Goal: Transaction & Acquisition: Purchase product/service

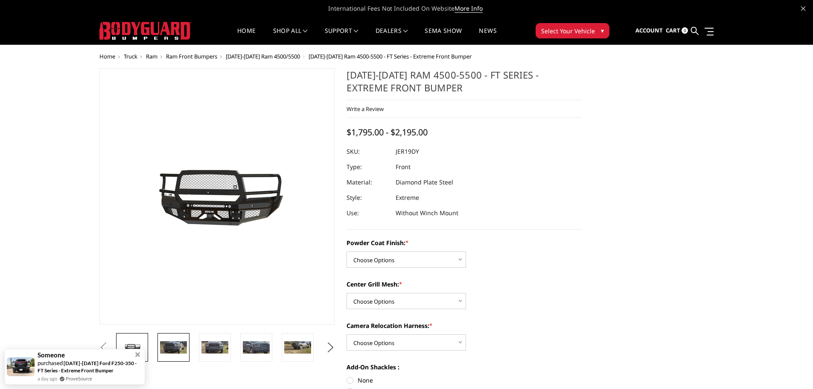
click at [173, 340] on link at bounding box center [174, 347] width 32 height 29
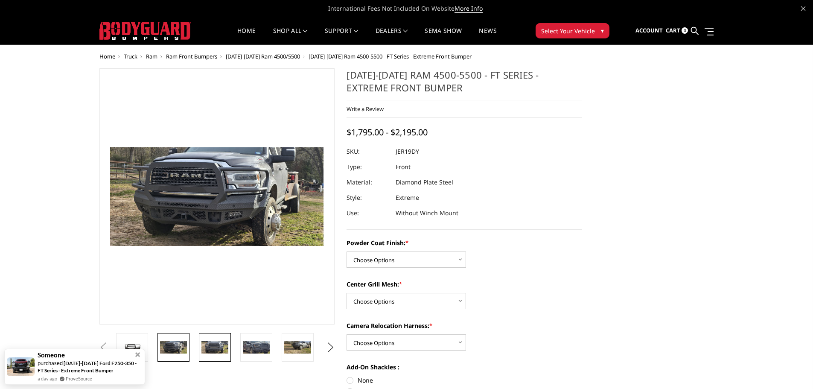
click at [202, 345] on img at bounding box center [215, 347] width 27 height 12
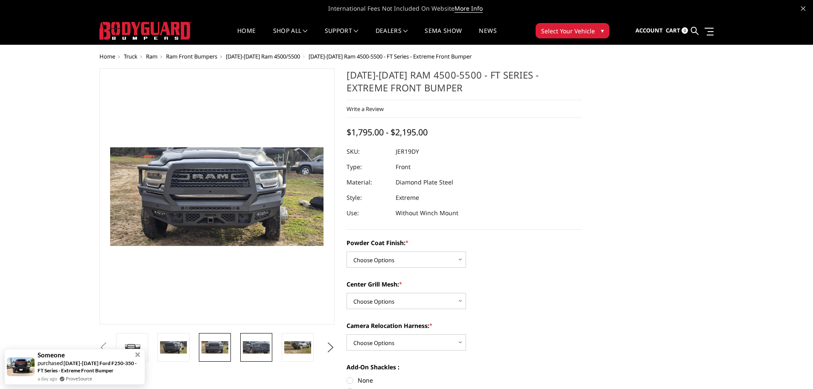
click at [251, 345] on img at bounding box center [256, 347] width 27 height 12
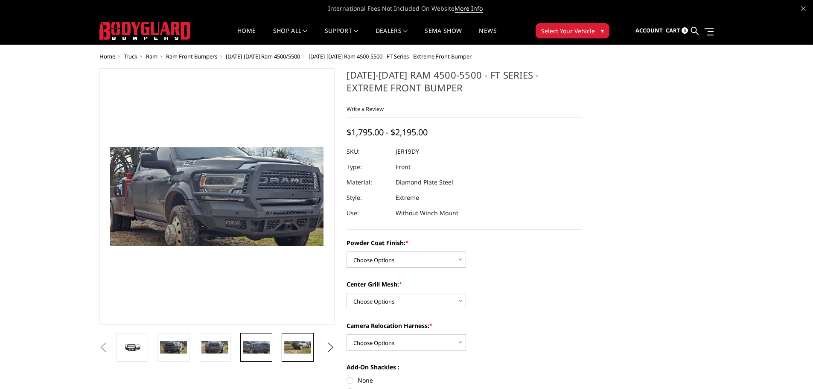
click at [296, 346] on img at bounding box center [297, 347] width 27 height 12
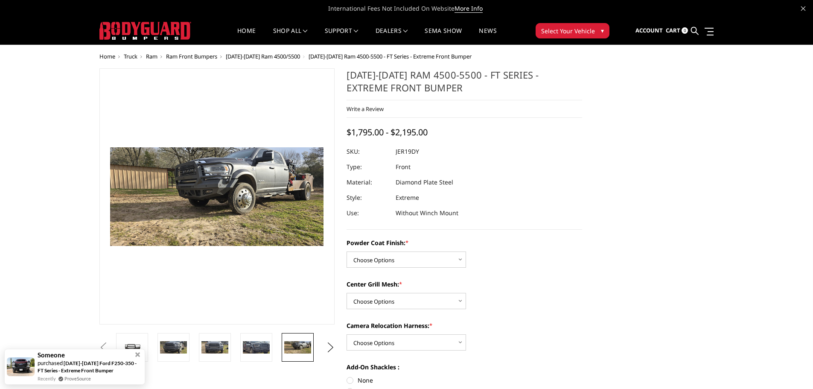
drag, startPoint x: 58, startPoint y: 53, endPoint x: 82, endPoint y: 34, distance: 30.4
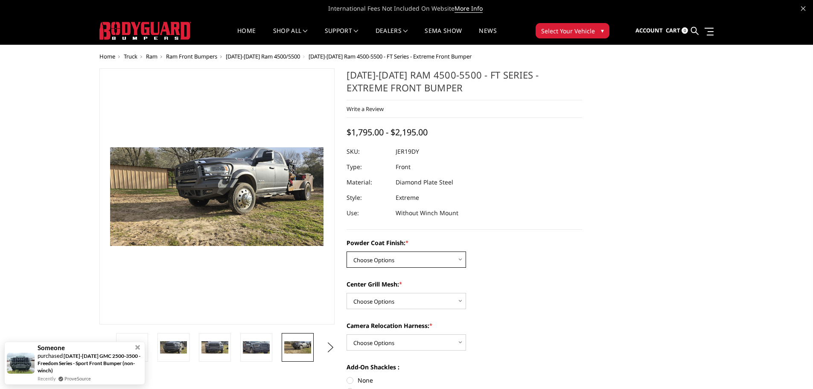
click at [460, 258] on select "Choose Options Bare Metal Gloss Black Powder Coat Textured Black Powder Coat" at bounding box center [407, 259] width 120 height 16
click at [508, 240] on label "Powder Coat Finish: *" at bounding box center [465, 242] width 236 height 9
click at [466, 251] on select "Choose Options Bare Metal Gloss Black Powder Coat Textured Black Powder Coat" at bounding box center [407, 259] width 120 height 16
click at [460, 259] on select "Choose Options Bare Metal Gloss Black Powder Coat Textured Black Powder Coat" at bounding box center [407, 259] width 120 height 16
select select "3237"
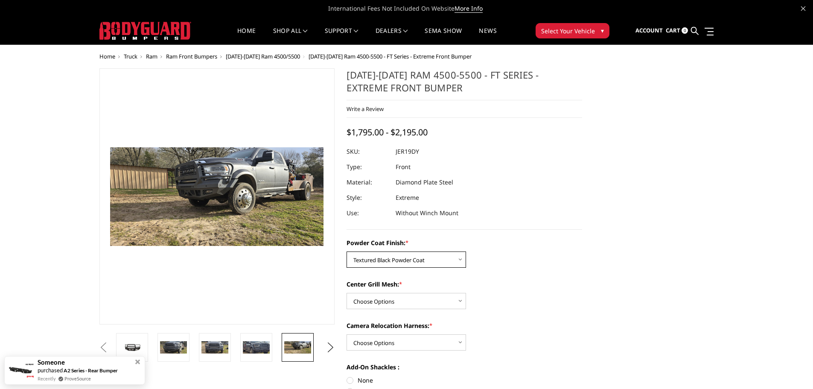
click at [347, 251] on select "Choose Options Bare Metal Gloss Black Powder Coat Textured Black Powder Coat" at bounding box center [407, 259] width 120 height 16
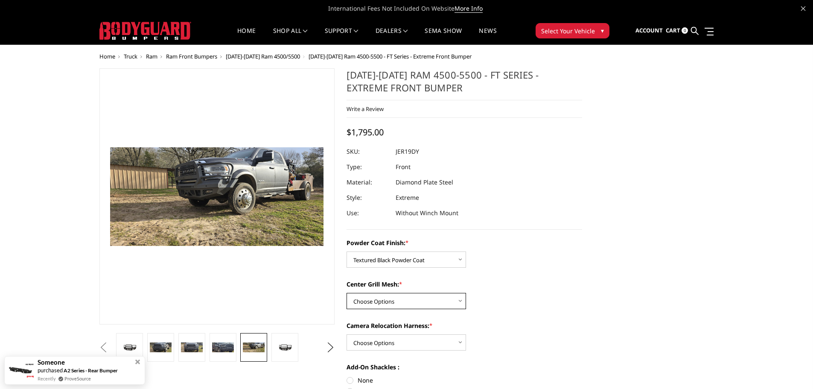
click at [450, 301] on select "Choose Options WITH Expanded Metal in Center Grill WITHOUT Expanded Metal in Ce…" at bounding box center [407, 301] width 120 height 16
select select "3238"
click at [347, 293] on select "Choose Options WITH Expanded Metal in Center Grill WITHOUT Expanded Metal in Ce…" at bounding box center [407, 301] width 120 height 16
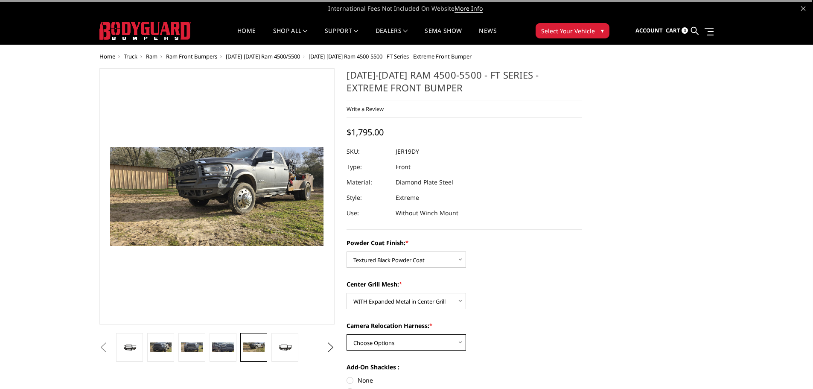
click at [415, 342] on select "Choose Options WITH Camera Relocation Harness WITHOUT Camera Relocation Harness" at bounding box center [407, 342] width 120 height 16
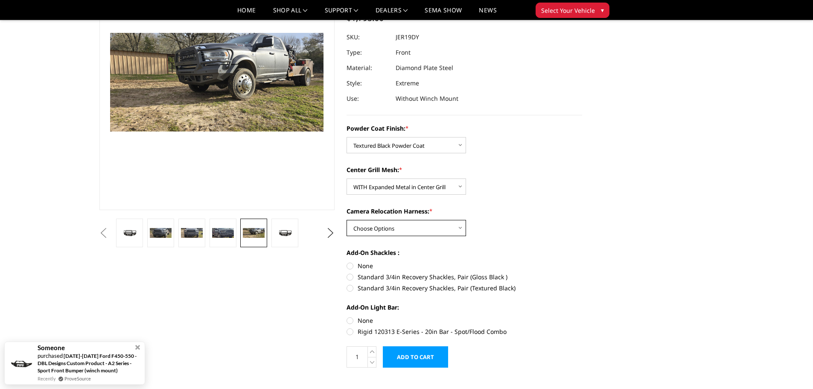
scroll to position [99, 0]
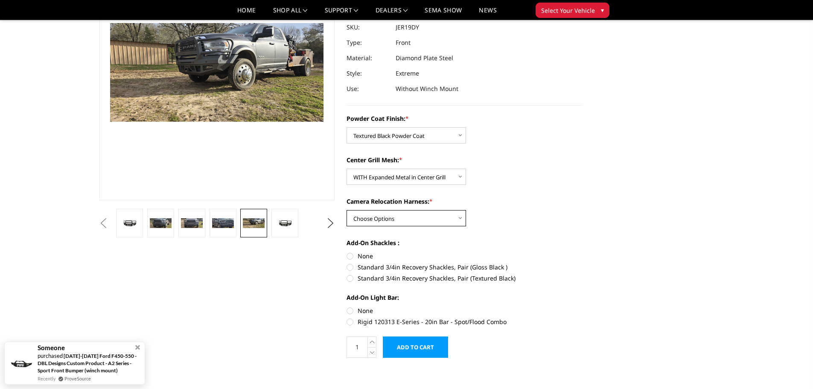
click at [459, 217] on select "Choose Options WITH Camera Relocation Harness WITHOUT Camera Relocation Harness" at bounding box center [407, 218] width 120 height 16
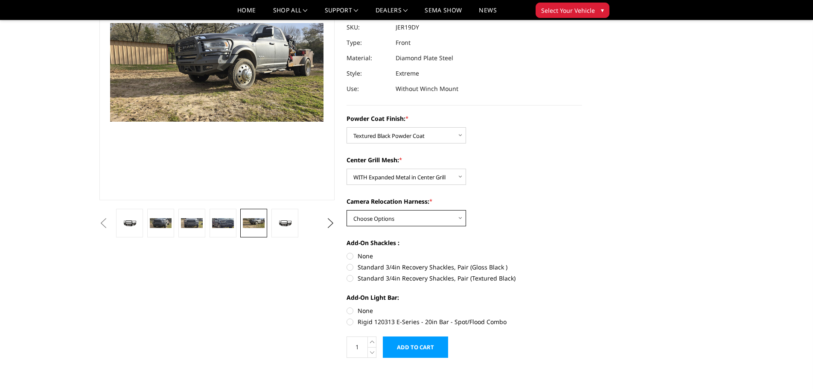
select select "3240"
click at [347, 210] on select "Choose Options WITH Camera Relocation Harness WITHOUT Camera Relocation Harness" at bounding box center [407, 218] width 120 height 16
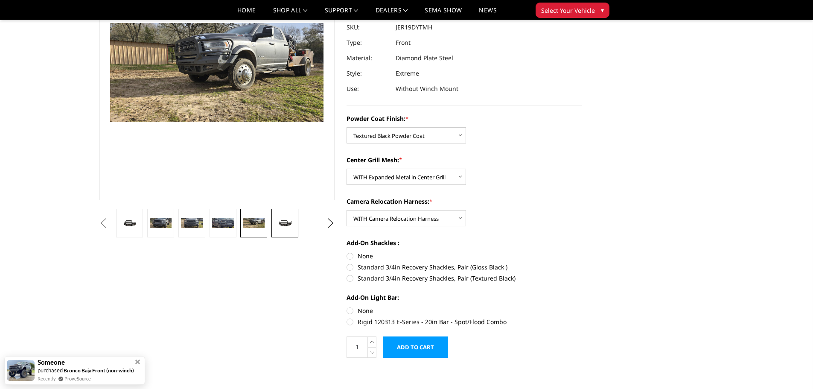
click at [279, 223] on img at bounding box center [285, 223] width 22 height 10
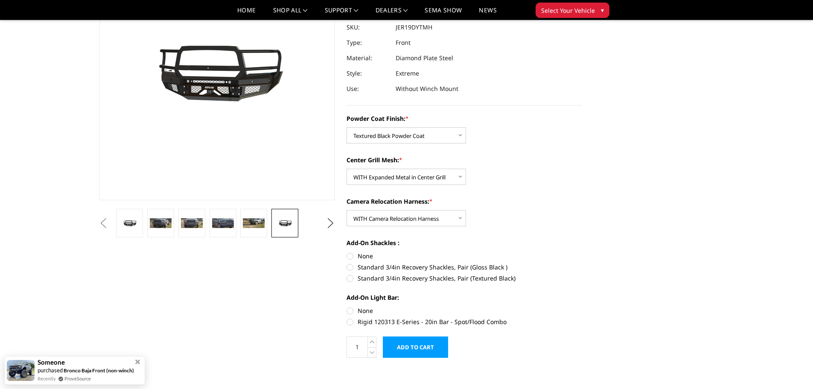
scroll to position [97, 0]
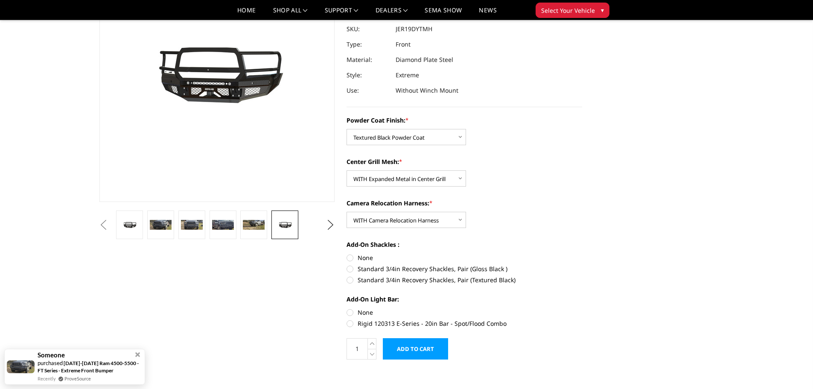
click at [350, 311] on label "None" at bounding box center [465, 312] width 236 height 9
click at [347, 308] on input "None" at bounding box center [347, 308] width 0 height 0
radio input "true"
click at [350, 311] on label "None" at bounding box center [465, 312] width 236 height 9
click at [347, 308] on input "None" at bounding box center [347, 308] width 0 height 0
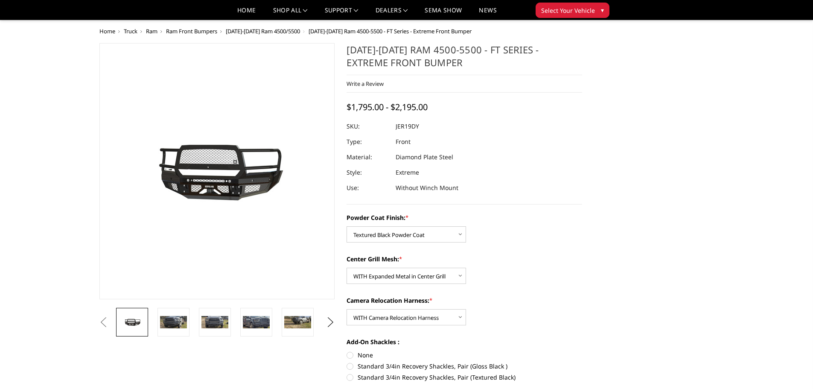
select select "3237"
select select "3238"
select select "3240"
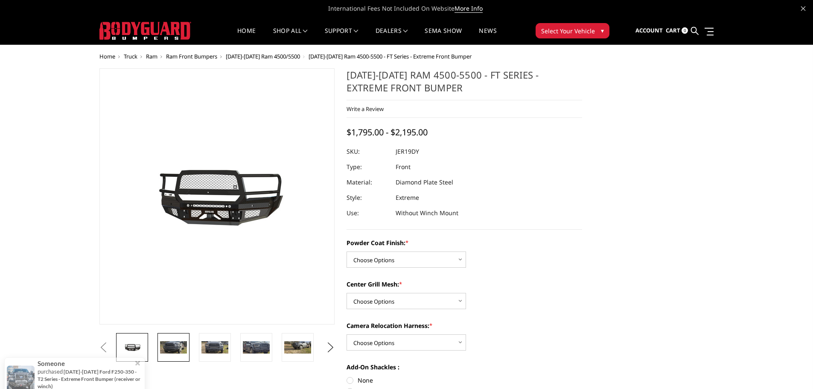
click at [174, 343] on img at bounding box center [173, 347] width 27 height 12
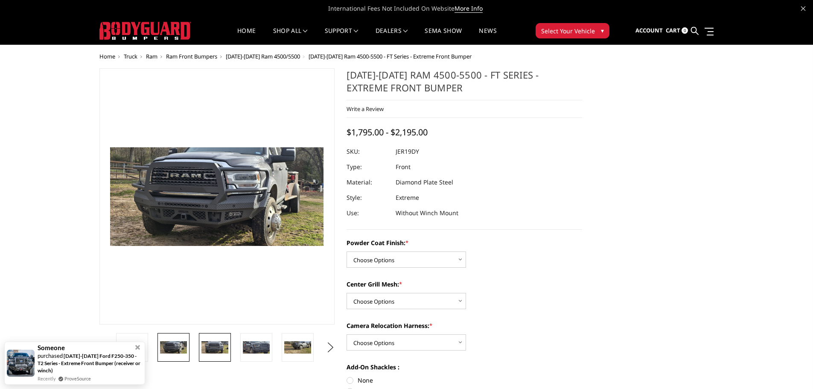
click at [210, 340] on link at bounding box center [215, 347] width 32 height 29
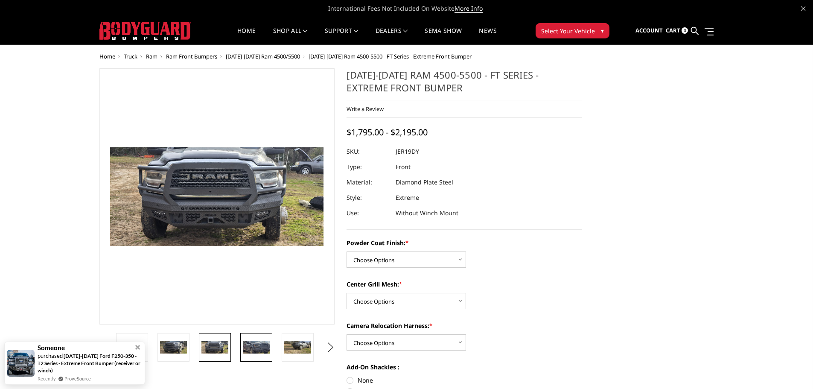
click at [252, 342] on img at bounding box center [256, 347] width 27 height 12
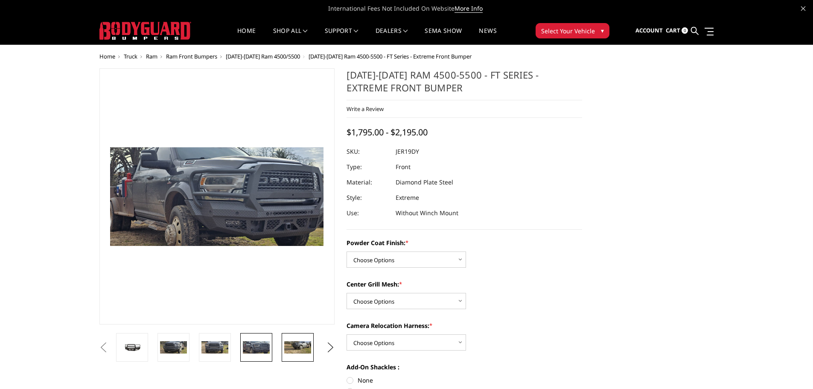
click at [305, 351] on img at bounding box center [297, 347] width 27 height 12
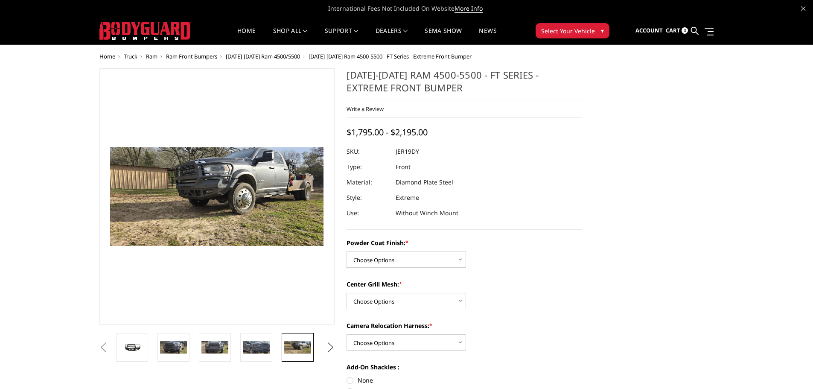
click at [330, 347] on button "Next" at bounding box center [330, 347] width 13 height 13
click at [292, 342] on img at bounding box center [297, 347] width 27 height 13
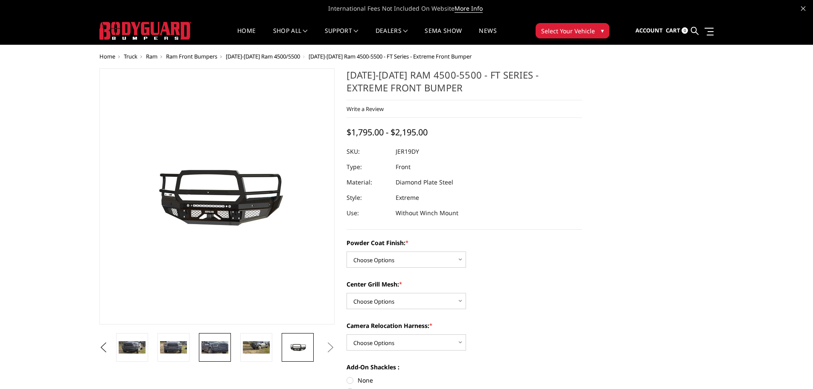
click at [227, 347] on img at bounding box center [215, 347] width 27 height 12
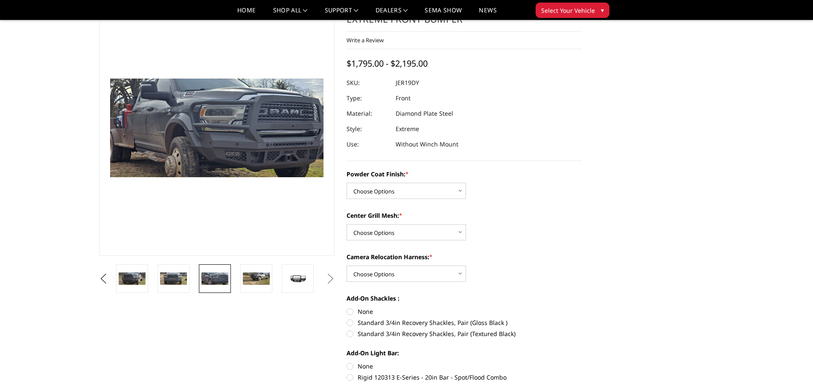
scroll to position [32, 0]
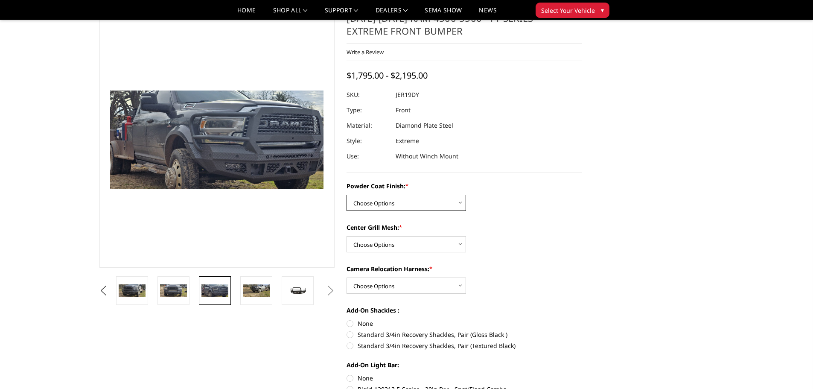
click at [456, 202] on select "Choose Options Bare Metal Gloss Black Powder Coat Textured Black Powder Coat" at bounding box center [407, 203] width 120 height 16
click at [347, 195] on select "Choose Options Bare Metal Gloss Black Powder Coat Textured Black Powder Coat" at bounding box center [407, 203] width 120 height 16
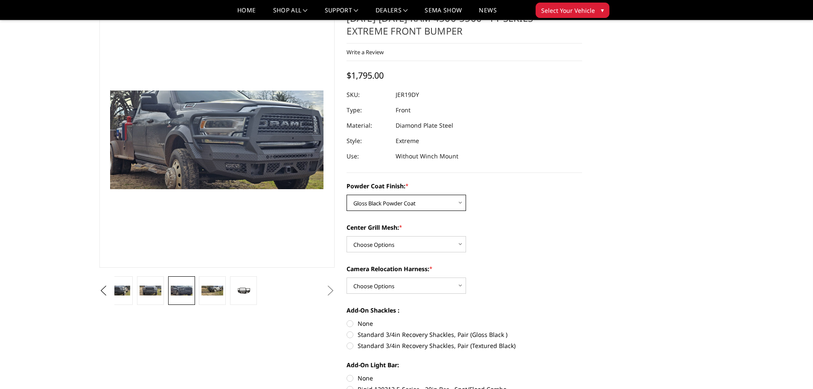
click at [464, 200] on select "Choose Options Bare Metal Gloss Black Powder Coat Textured Black Powder Coat" at bounding box center [407, 203] width 120 height 16
select select "3237"
click at [347, 195] on select "Choose Options Bare Metal Gloss Black Powder Coat Textured Black Powder Coat" at bounding box center [407, 203] width 120 height 16
click at [437, 241] on select "Choose Options WITH Expanded Metal in Center Grill WITHOUT Expanded Metal in Ce…" at bounding box center [407, 244] width 120 height 16
select select "3238"
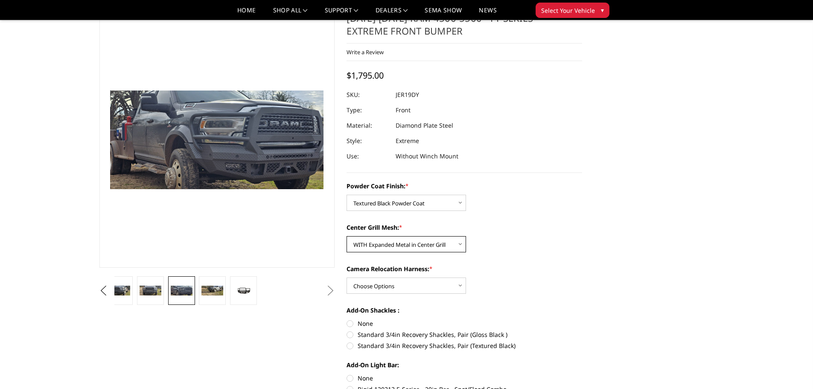
click at [347, 236] on select "Choose Options WITH Expanded Metal in Center Grill WITHOUT Expanded Metal in Ce…" at bounding box center [407, 244] width 120 height 16
click at [410, 287] on select "Choose Options WITH Camera Relocation Harness WITHOUT Camera Relocation Harness" at bounding box center [407, 285] width 120 height 16
select select "3240"
click at [347, 277] on select "Choose Options WITH Camera Relocation Harness WITHOUT Camera Relocation Harness" at bounding box center [407, 285] width 120 height 16
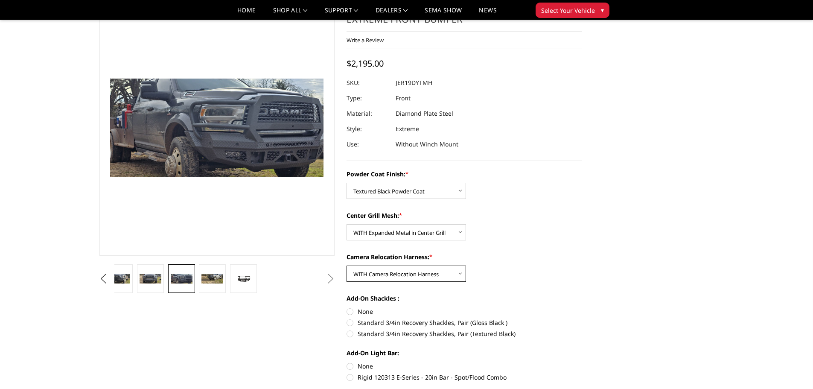
scroll to position [59, 0]
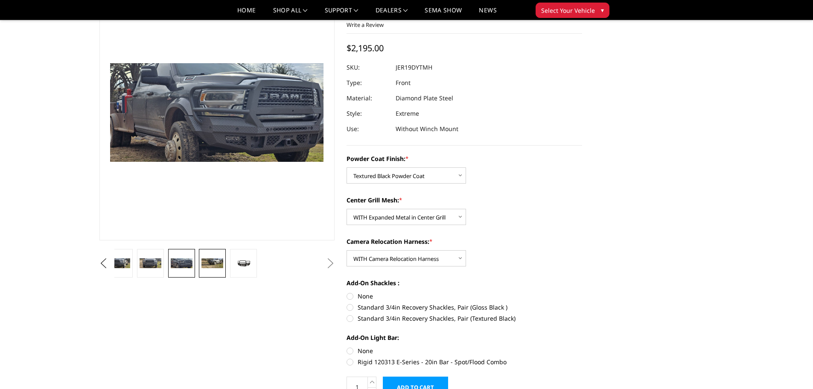
click at [215, 264] on img at bounding box center [213, 263] width 22 height 10
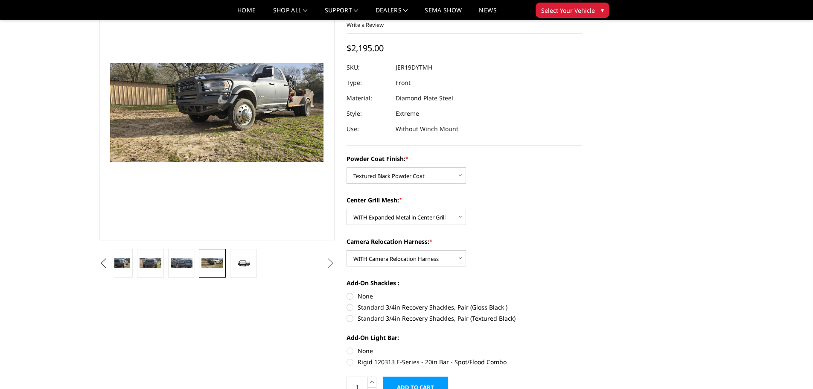
click at [110, 261] on button "Previous" at bounding box center [103, 263] width 13 height 13
click at [183, 256] on link at bounding box center [174, 263] width 32 height 29
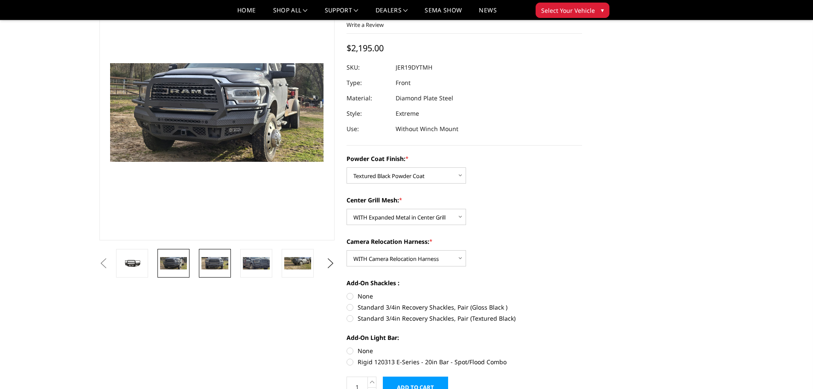
click at [211, 257] on img at bounding box center [215, 263] width 27 height 12
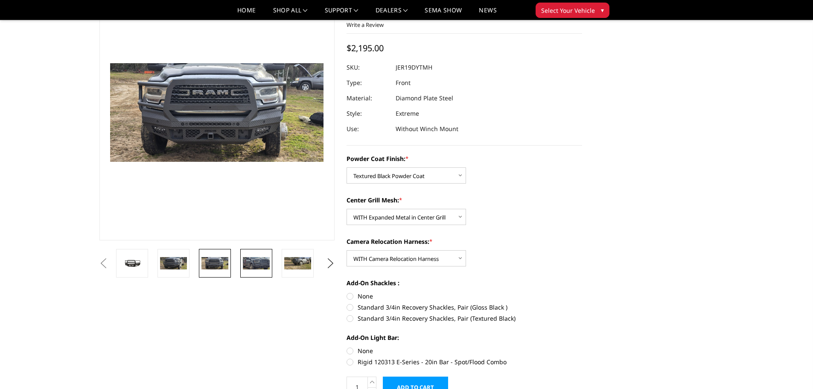
click at [254, 258] on img at bounding box center [256, 263] width 27 height 12
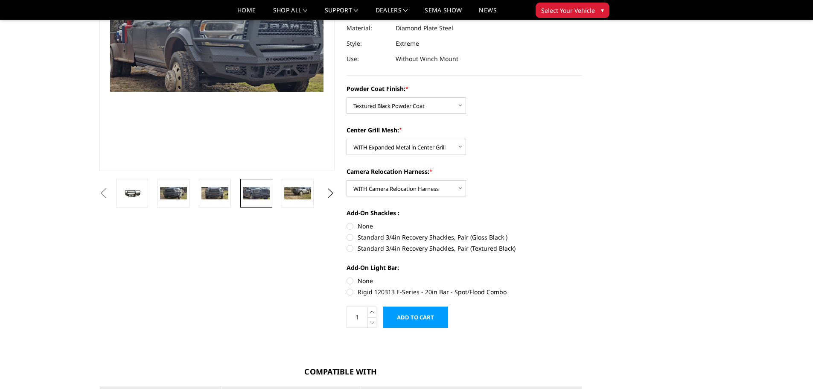
scroll to position [131, 0]
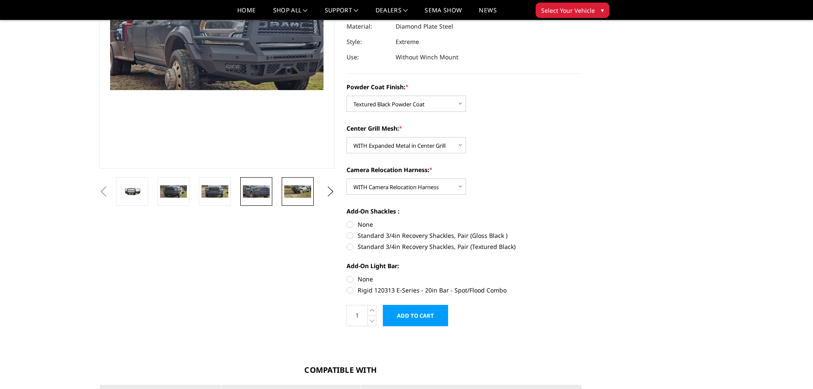
click at [300, 189] on img at bounding box center [297, 191] width 27 height 12
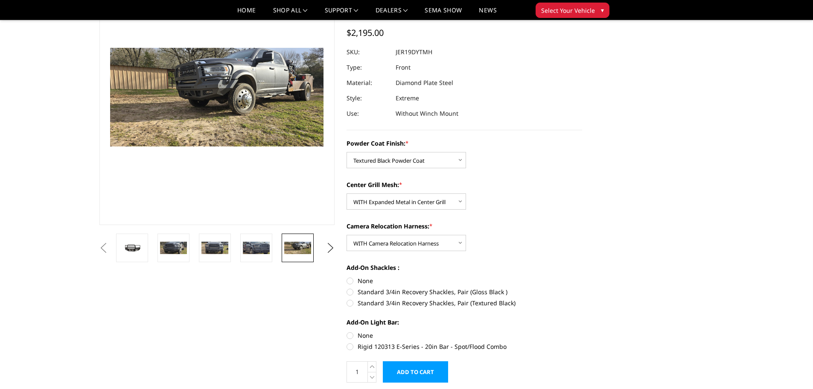
scroll to position [33, 0]
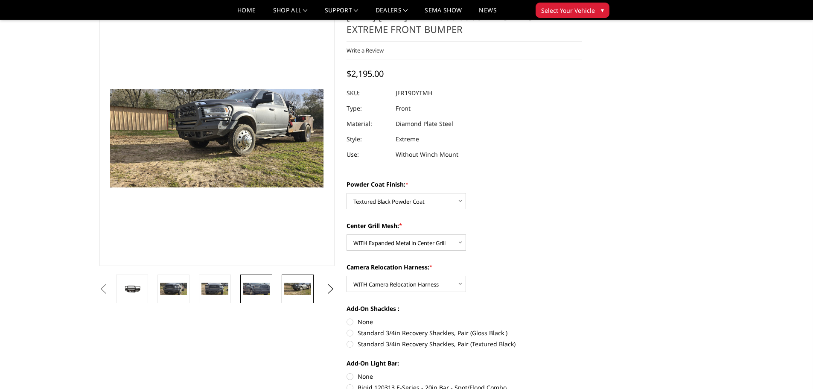
click at [258, 294] on img at bounding box center [256, 289] width 27 height 12
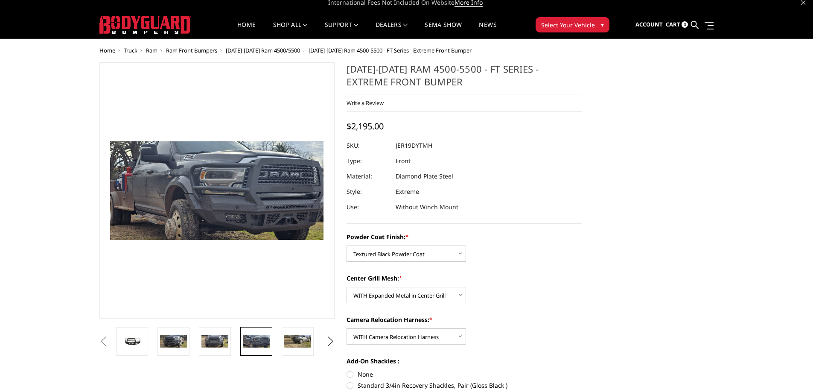
scroll to position [0, 0]
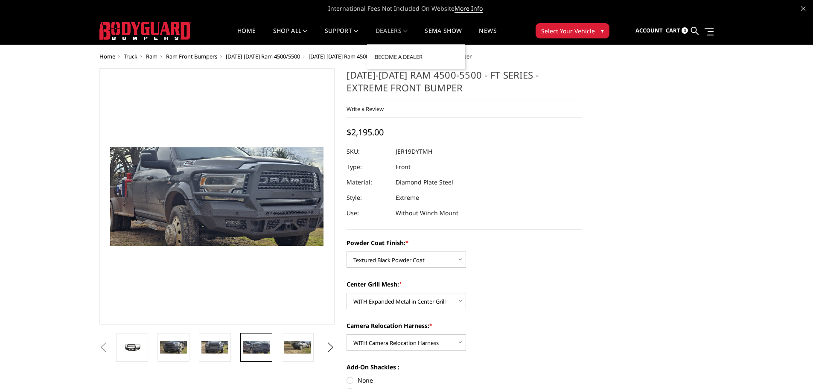
click at [407, 29] on span at bounding box center [405, 31] width 4 height 4
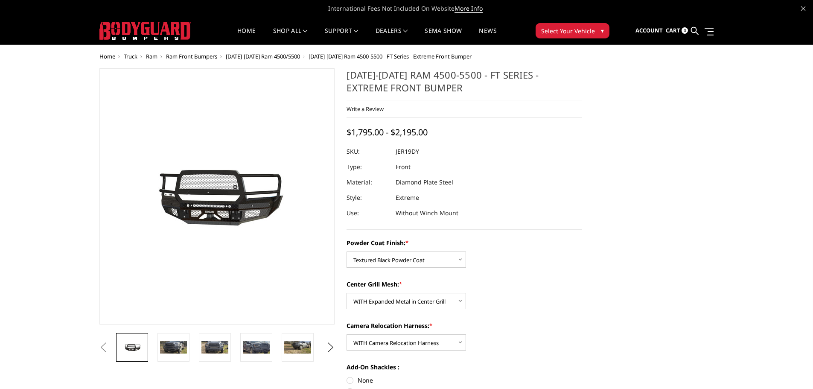
select select "3237"
select select "3238"
select select "3240"
click at [175, 343] on img at bounding box center [173, 347] width 27 height 12
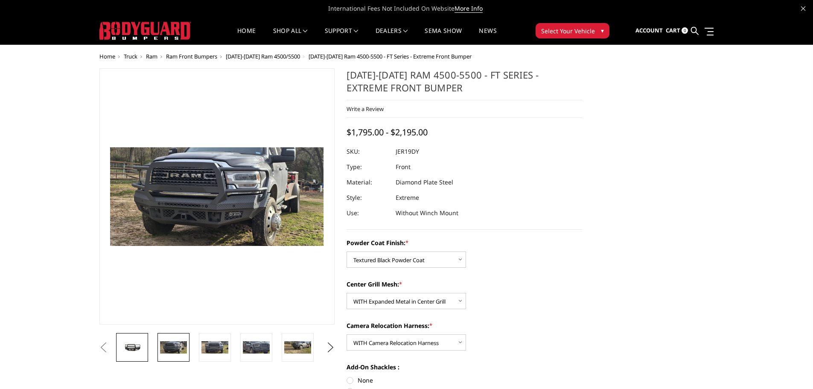
click at [137, 348] on img at bounding box center [132, 347] width 27 height 13
